Goal: Task Accomplishment & Management: Use online tool/utility

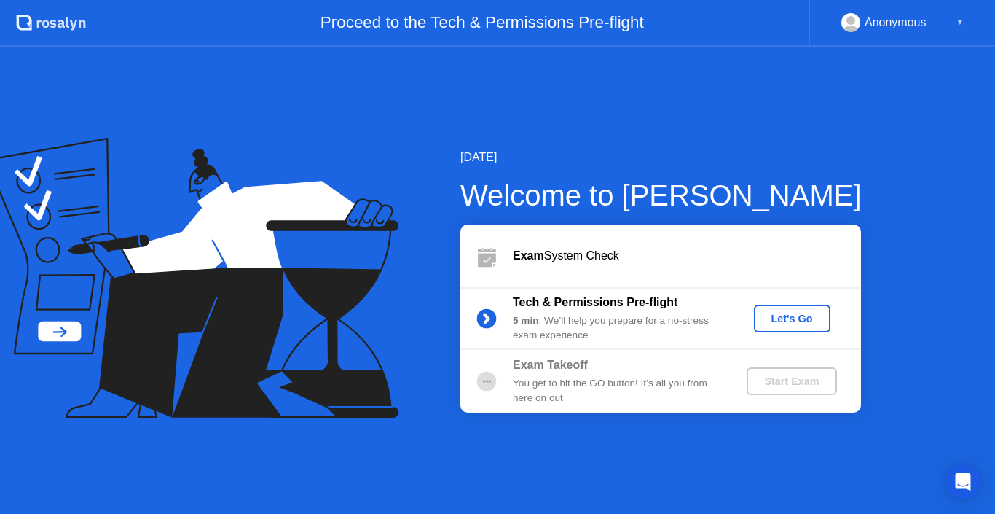
click at [808, 322] on div "Let's Go" at bounding box center [792, 319] width 65 height 12
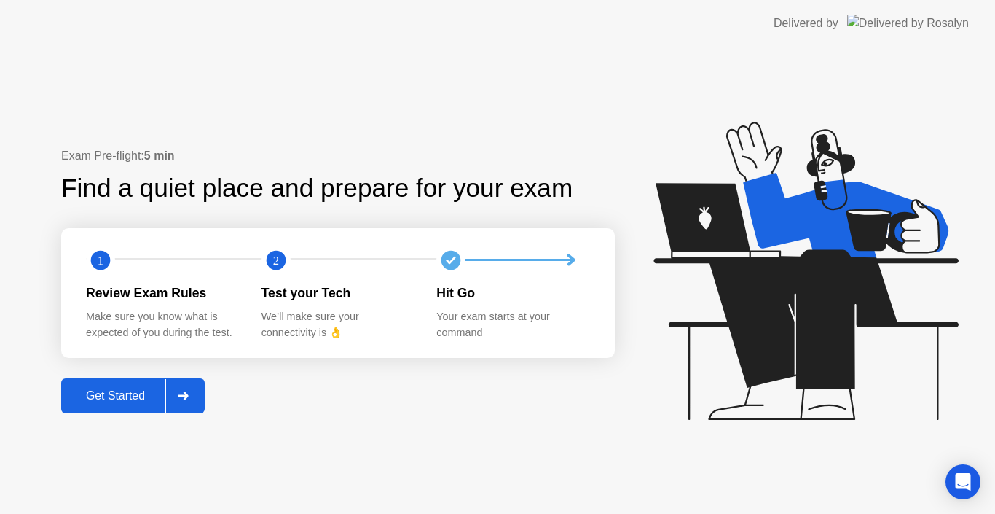
click at [113, 393] on div "Get Started" at bounding box center [116, 395] width 100 height 13
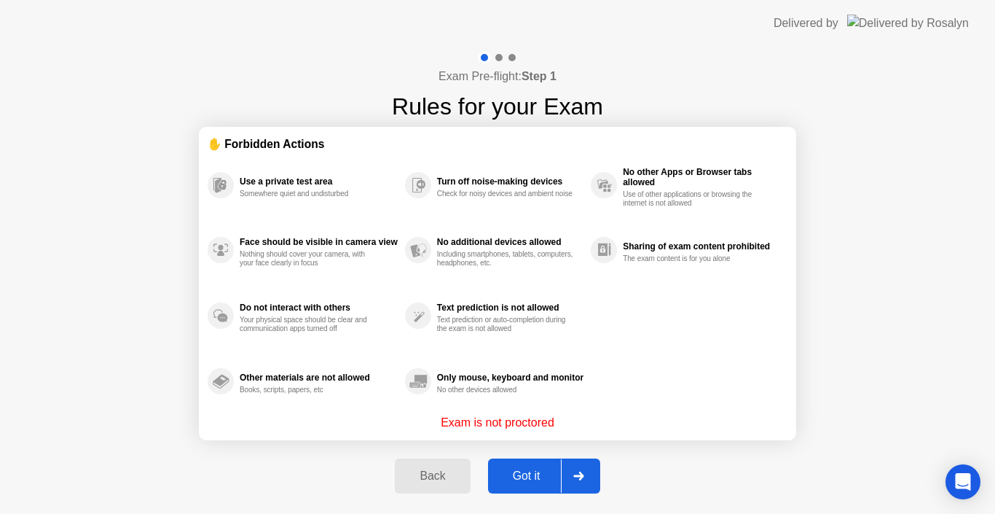
click at [540, 461] on button "Got it" at bounding box center [544, 475] width 112 height 35
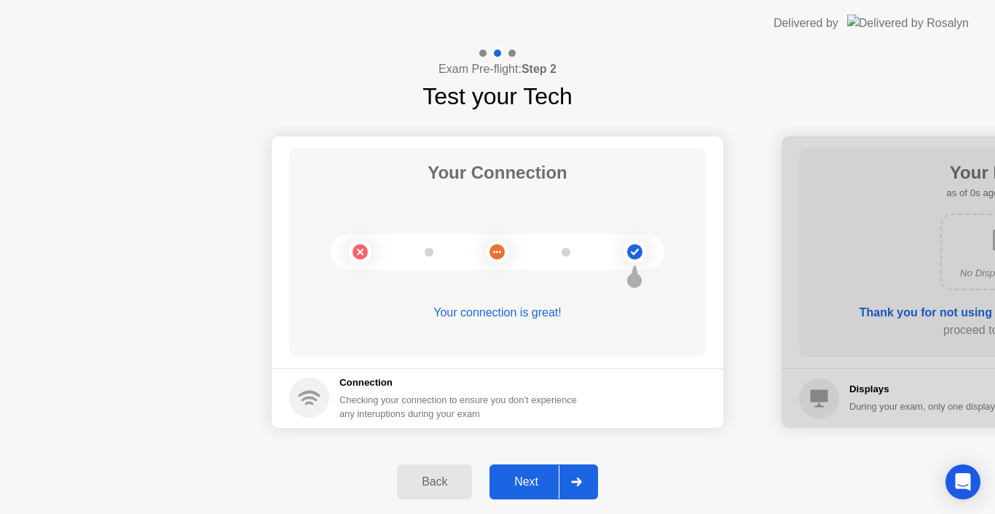
click at [540, 482] on div "Next" at bounding box center [526, 481] width 65 height 13
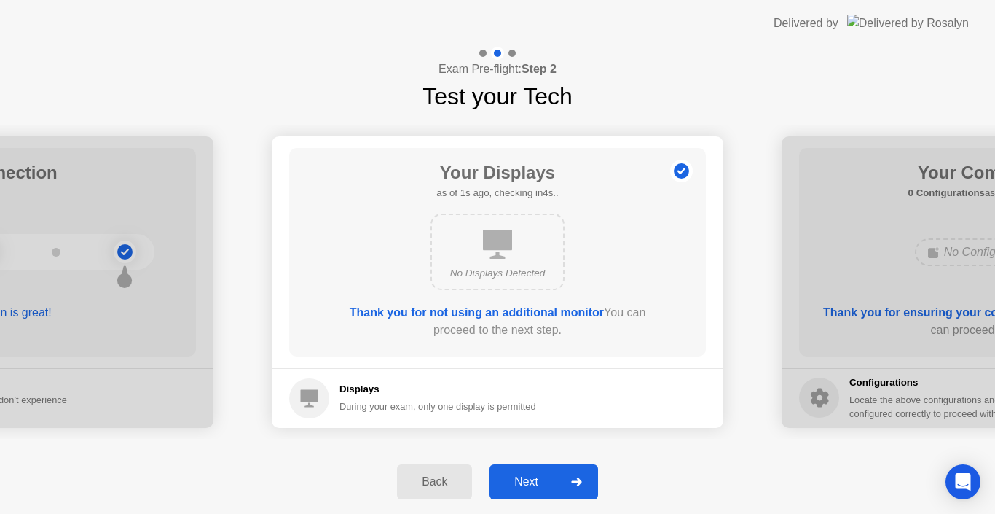
click at [540, 482] on div "Next" at bounding box center [526, 481] width 65 height 13
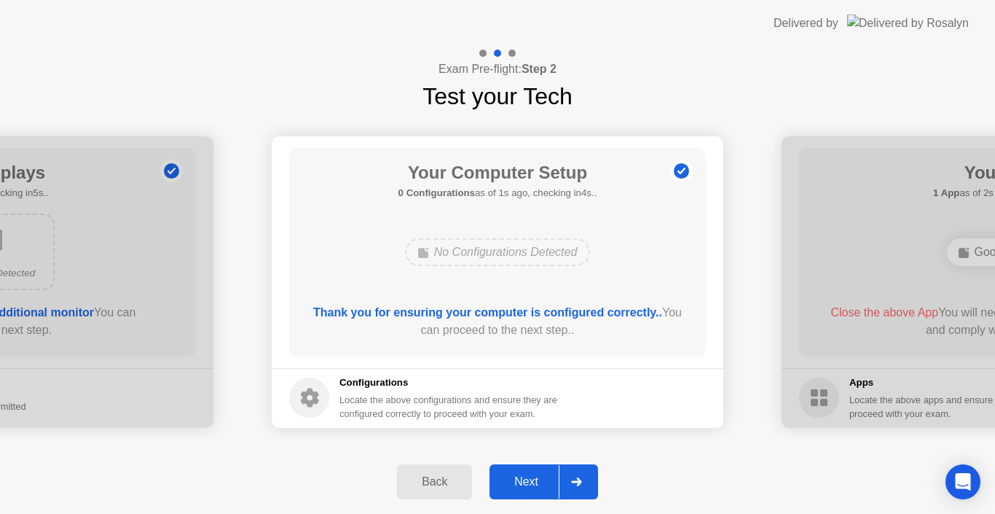
click at [522, 488] on div "Next" at bounding box center [526, 481] width 65 height 13
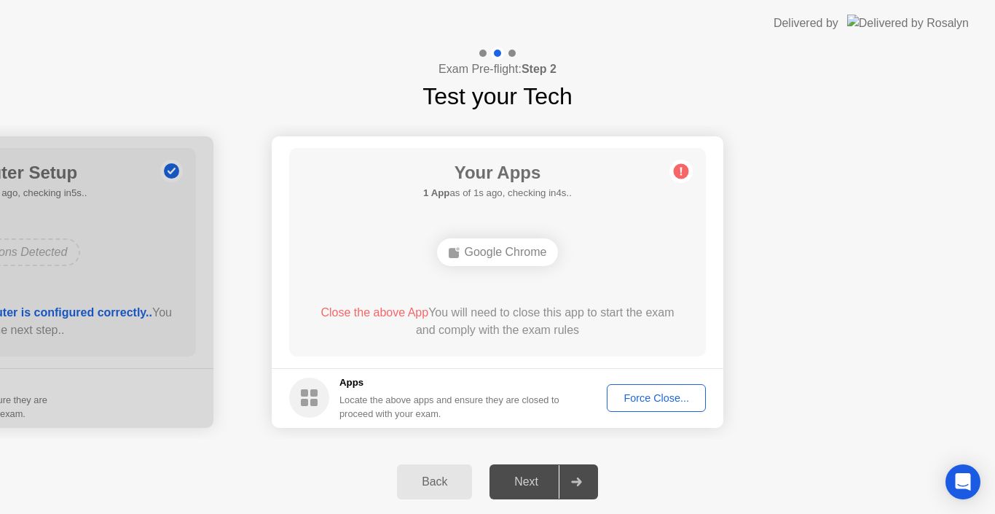
click at [665, 401] on div "Force Close..." at bounding box center [656, 398] width 89 height 12
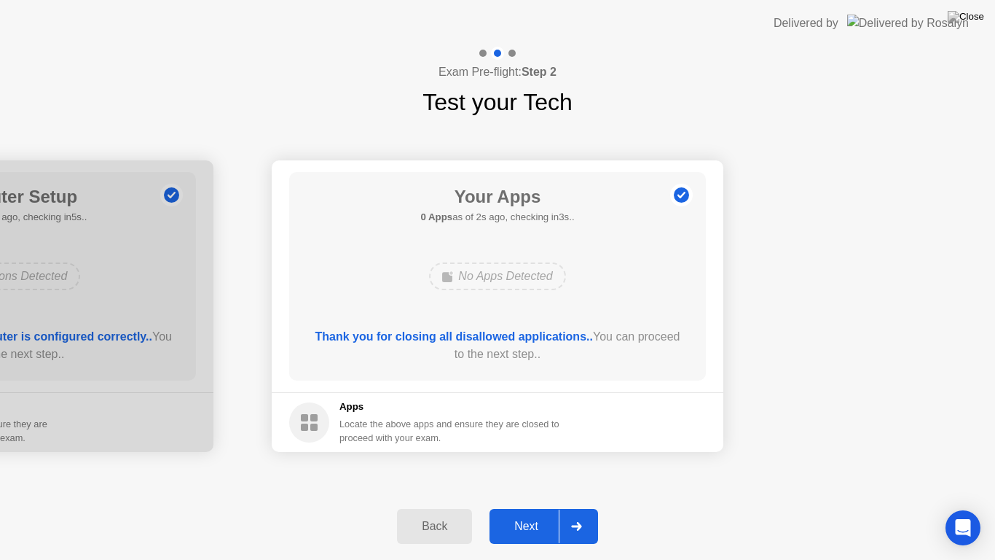
click at [533, 513] on button "Next" at bounding box center [544, 526] width 109 height 35
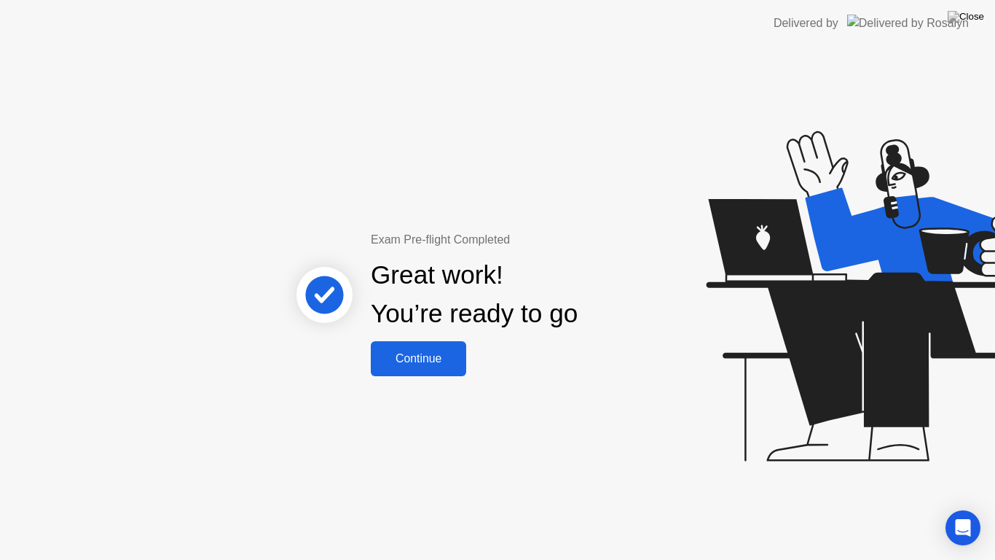
click at [445, 361] on div "Continue" at bounding box center [418, 358] width 87 height 13
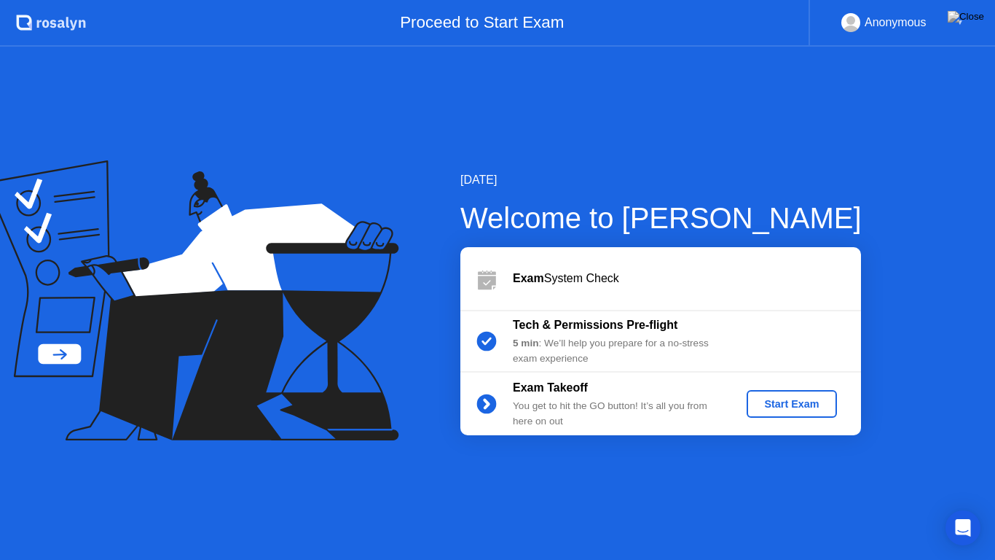
click at [794, 399] on div "Start Exam" at bounding box center [792, 404] width 78 height 12
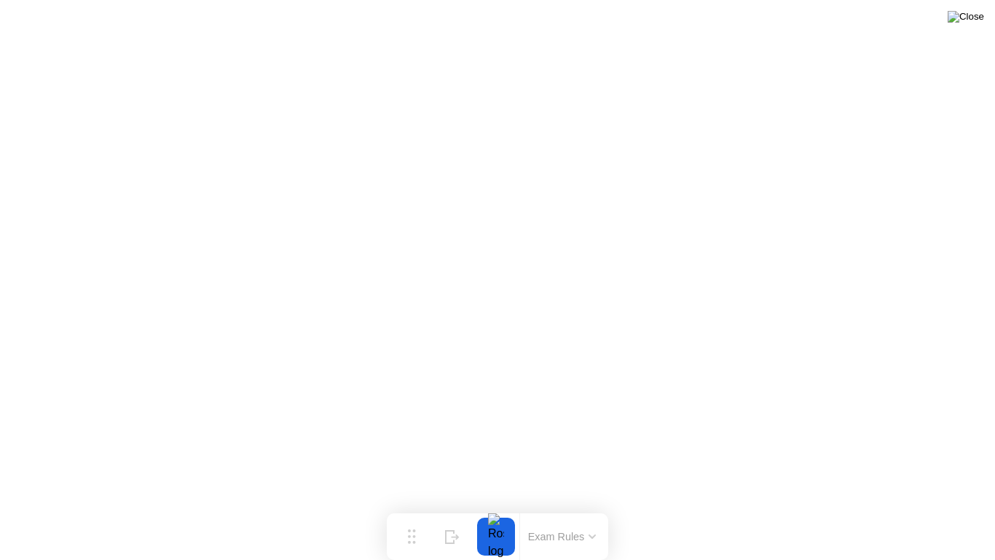
click at [976, 20] on img at bounding box center [966, 17] width 36 height 12
click at [974, 18] on img at bounding box center [966, 17] width 36 height 12
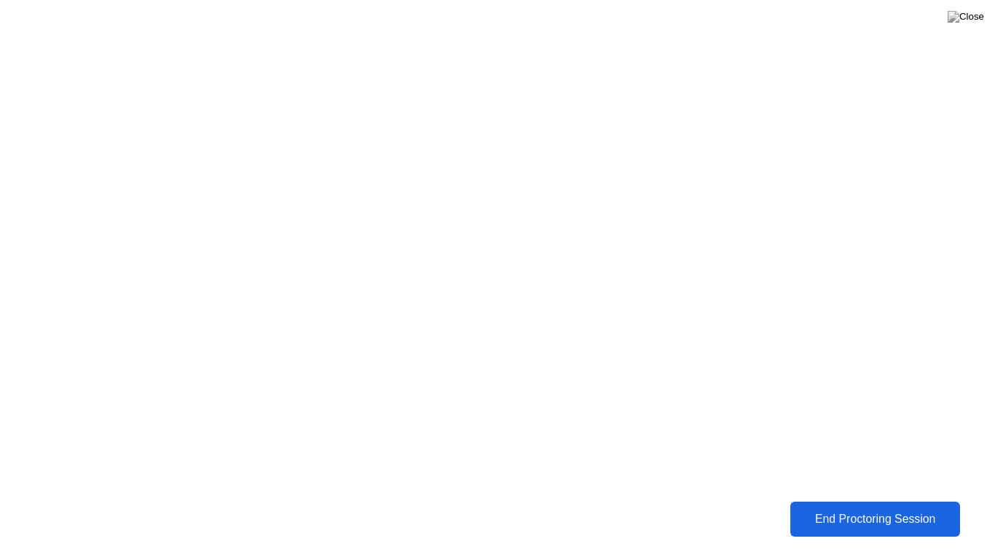
click at [868, 513] on button "End Proctoring Session" at bounding box center [876, 518] width 170 height 35
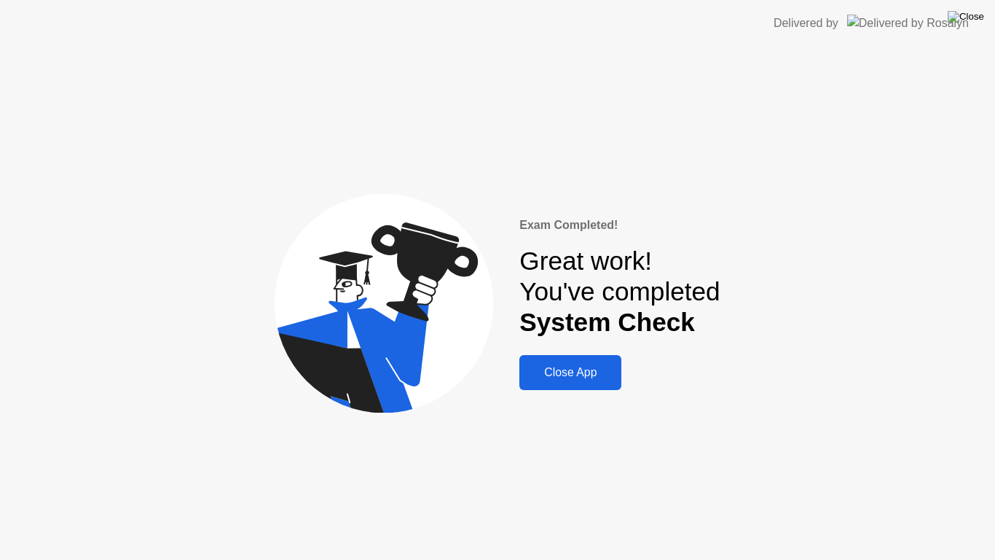
click at [976, 17] on img at bounding box center [966, 17] width 36 height 12
